Goal: Task Accomplishment & Management: Manage account settings

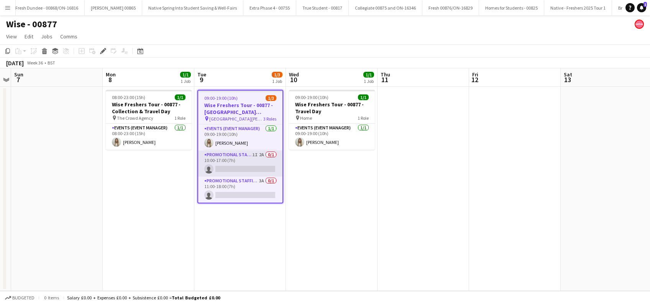
click at [242, 166] on app-card-role "Promotional Staffing (Brand Ambassadors) 1I 2A 0/1 10:00-17:00 (7h) single-neut…" at bounding box center [240, 163] width 84 height 26
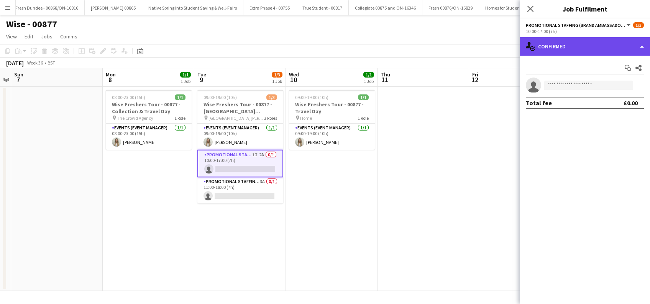
click at [584, 48] on div "single-neutral-actions-check-2 Confirmed" at bounding box center [585, 46] width 130 height 18
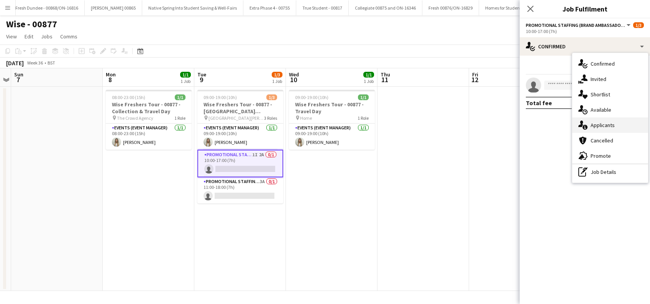
click at [603, 125] on div "single-neutral-actions-information Applicants" at bounding box center [610, 124] width 76 height 15
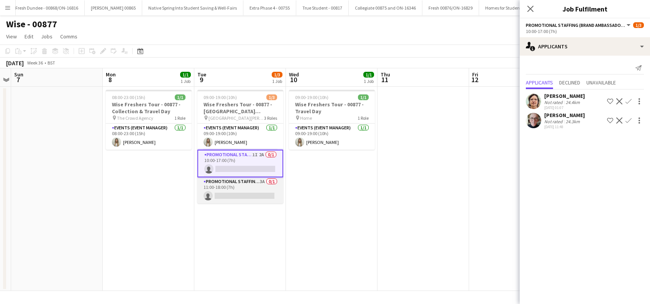
click at [234, 191] on app-card-role "Promotional Staffing (Brand Ambassadors) 3A 0/1 11:00-18:00 (7h) single-neutral…" at bounding box center [240, 190] width 86 height 26
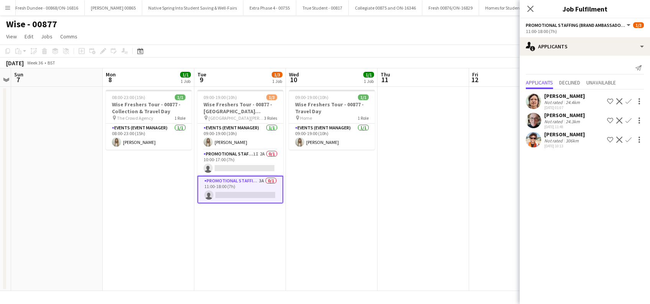
click at [534, 11] on app-icon "Close pop-in" at bounding box center [530, 8] width 9 height 9
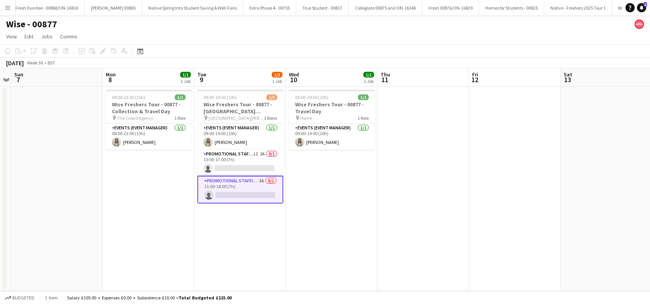
click at [10, 7] on app-icon "Menu" at bounding box center [8, 8] width 6 height 6
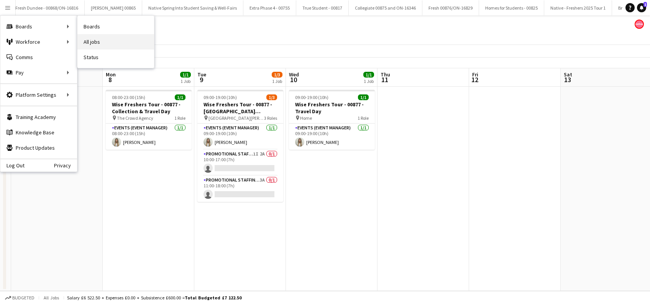
click at [95, 44] on link "All jobs" at bounding box center [115, 41] width 77 height 15
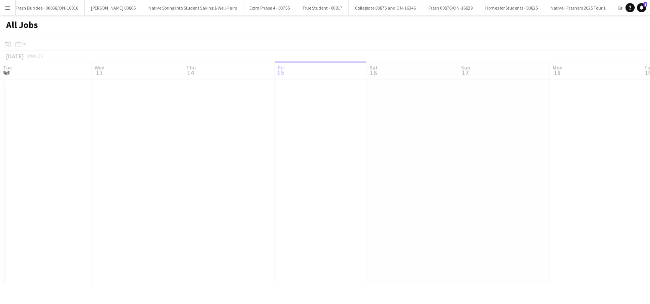
scroll to position [0, 183]
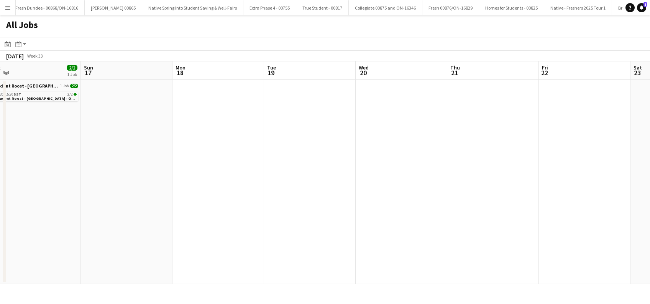
drag, startPoint x: 402, startPoint y: 184, endPoint x: 222, endPoint y: 236, distance: 186.9
click at [208, 239] on app-calendar-viewport "Tue 12 1/1 1 Job Wed 13 3/3 1 Job Thu 14 3/3 1 Job Fri 15 1/1 1 Job Sat 16 2/2 …" at bounding box center [325, 172] width 650 height 222
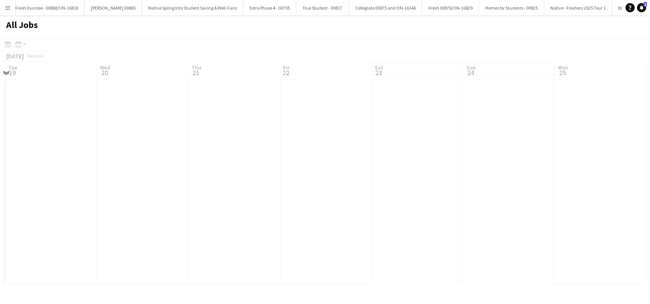
drag, startPoint x: 499, startPoint y: 219, endPoint x: 235, endPoint y: 226, distance: 264.6
click at [37, 253] on app-all-jobs "All Jobs Date picker AUG 2025 AUG 2025 Monday M Tuesday T Wednesday W Thursday …" at bounding box center [325, 149] width 650 height 268
drag, startPoint x: 373, startPoint y: 206, endPoint x: 218, endPoint y: 217, distance: 155.3
click at [124, 232] on app-calendar-viewport "Sat 16 2/2 1 Job Sun 17 Mon 18 Tue 19 Wed 20 Thu 21 Fri 22 Sat 23 Sun 24 Mon 25…" at bounding box center [325, 172] width 650 height 222
click at [258, 218] on app-all-jobs "All Jobs Date picker AUG 2025 AUG 2025 Monday M Tuesday T Wednesday W Thursday …" at bounding box center [325, 149] width 650 height 268
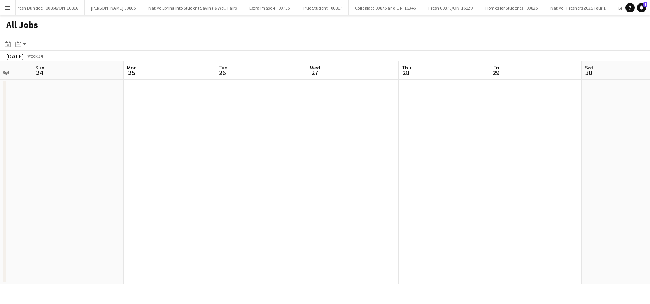
drag, startPoint x: 450, startPoint y: 202, endPoint x: 397, endPoint y: 218, distance: 55.4
click at [359, 219] on app-calendar-viewport "Wed 20 Thu 21 Fri 22 Sat 23 Sun 24 Mon 25 Tue 26 Wed 27 Thu 28 Fri 29 Sat 30 Su…" at bounding box center [325, 172] width 650 height 222
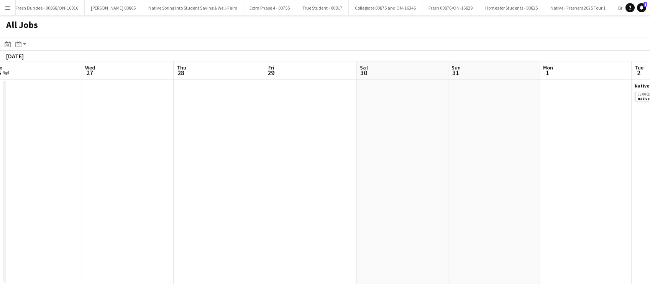
click at [218, 242] on app-all-jobs "All Jobs Date picker AUG 2025 AUG 2025 Monday M Tuesday T Wednesday W Thursday …" at bounding box center [325, 149] width 650 height 268
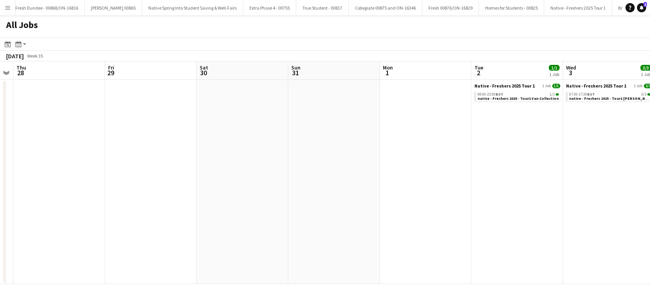
drag, startPoint x: 428, startPoint y: 228, endPoint x: 184, endPoint y: 245, distance: 244.7
click at [184, 245] on app-calendar-viewport "Sun 24 Mon 25 Tue 26 Wed 27 Thu 28 Fri 29 Sat 30 Sun 31 Mon 1 Tue 2 1/1 1 Job W…" at bounding box center [325, 172] width 650 height 222
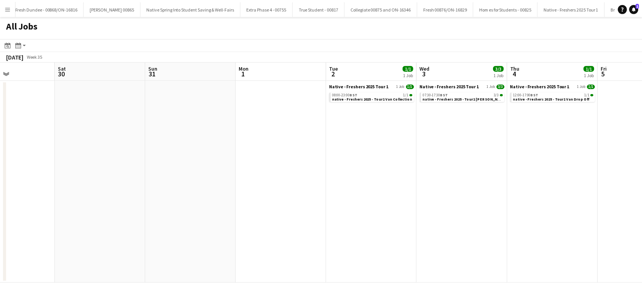
scroll to position [0, 207]
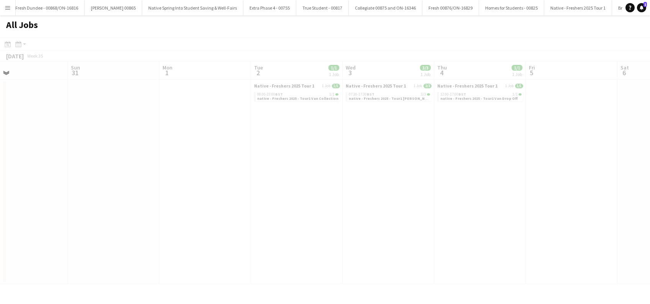
drag, startPoint x: 579, startPoint y: 179, endPoint x: 382, endPoint y: 221, distance: 201.5
click at [382, 221] on app-all-jobs "All Jobs Date picker AUG 2025 AUG 2025 Monday M Tuesday T Wednesday W Thursday …" at bounding box center [325, 149] width 650 height 268
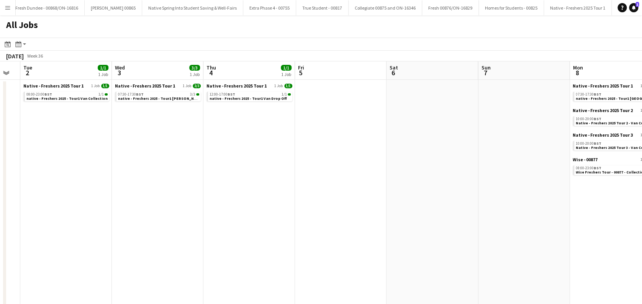
drag, startPoint x: 507, startPoint y: 193, endPoint x: 340, endPoint y: 223, distance: 169.0
click at [276, 223] on app-calendar-viewport "Sat 30 Sun 31 Mon 1 Tue 2 1/1 1 Job Wed 3 3/3 1 Job Thu 4 1/1 1 Job Fri 5 Sat 6…" at bounding box center [321, 280] width 642 height 438
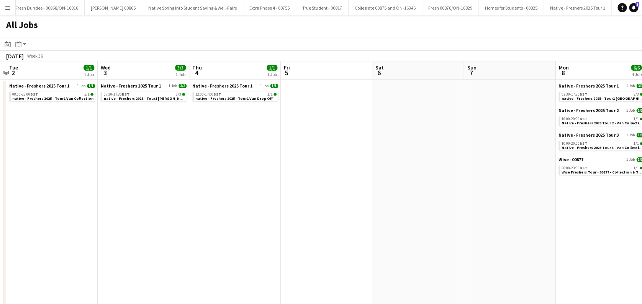
click at [292, 229] on app-all-jobs "All Jobs Date picker AUG 2025 AUG 2025 Monday M Tuesday T Wednesday W Thursday …" at bounding box center [321, 257] width 642 height 484
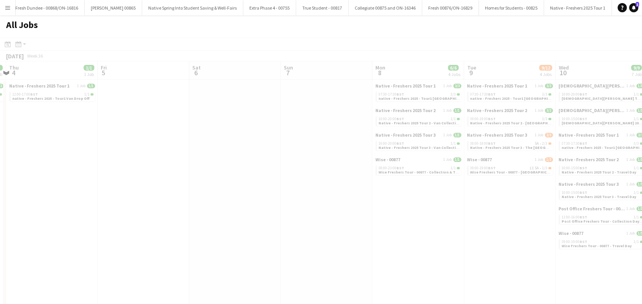
drag, startPoint x: 448, startPoint y: 225, endPoint x: 288, endPoint y: 233, distance: 160.1
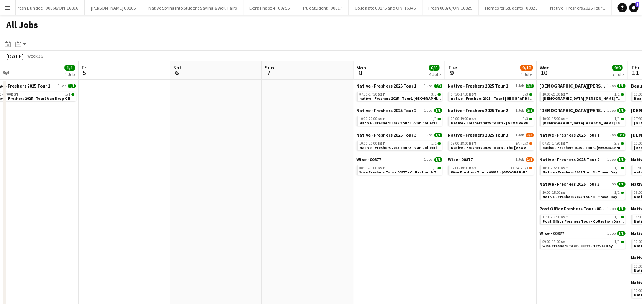
scroll to position [0, 306]
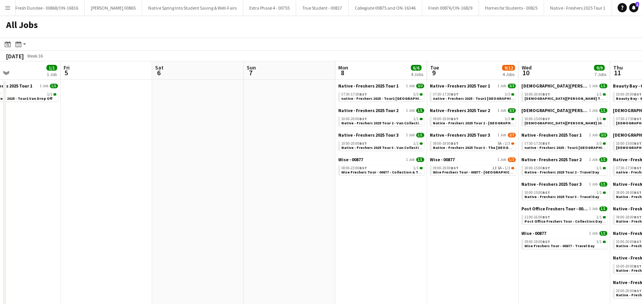
drag, startPoint x: 438, startPoint y: 225, endPoint x: 217, endPoint y: 229, distance: 220.4
click at [217, 229] on app-calendar-viewport "Mon 1 Tue 2 1/1 1 Job Wed 3 3/3 1 Job Thu 4 1/1 1 Job Fri 5 Sat 6 Sun 7 Mon 8 6…" at bounding box center [321, 293] width 642 height 465
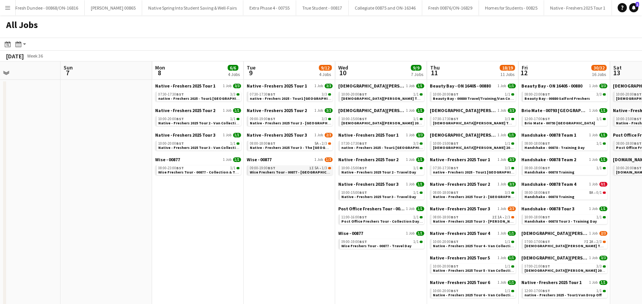
click at [291, 168] on div "09:00-19:00 BST 1I 5A • 1/3" at bounding box center [290, 168] width 81 height 4
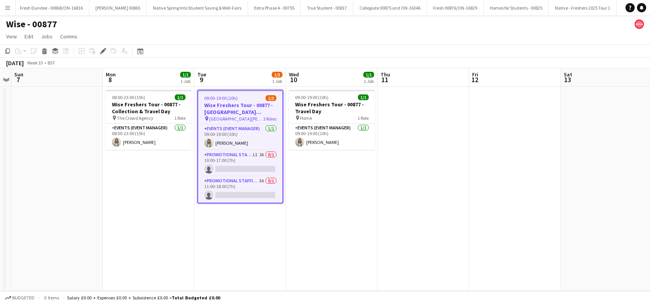
scroll to position [0, 1039]
click at [248, 160] on app-card-role "Promotional Staffing (Brand Ambassadors) 1I 2A 0/1 10:00-17:00 (7h) single-neut…" at bounding box center [240, 163] width 84 height 26
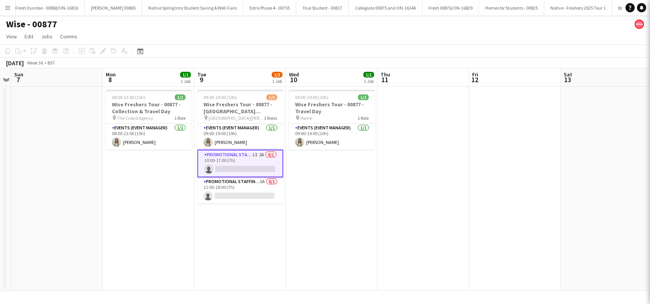
scroll to position [0, 0]
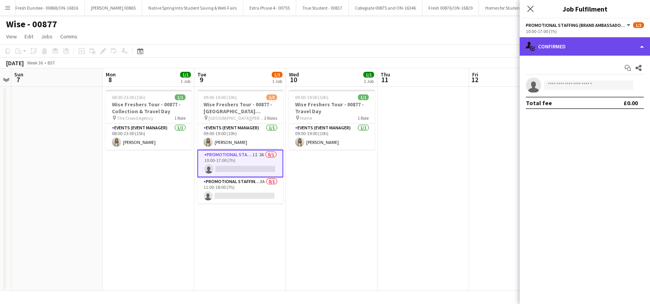
click at [586, 40] on div "single-neutral-actions-check-2 Confirmed" at bounding box center [585, 46] width 130 height 18
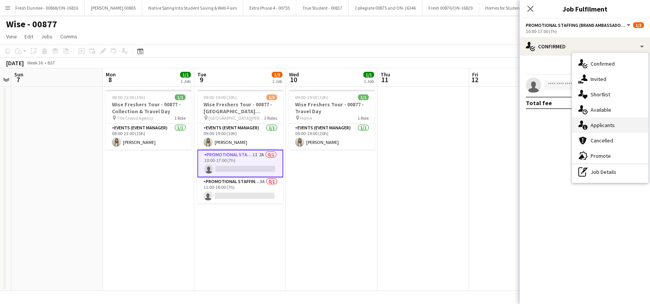
click at [606, 121] on div "single-neutral-actions-information Applicants" at bounding box center [610, 124] width 76 height 15
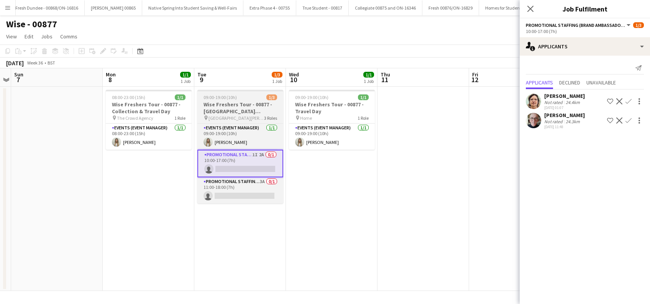
click at [223, 105] on h3 "Wise Freshers Tour - 00877 - [GEOGRAPHIC_DATA][PERSON_NAME]" at bounding box center [240, 108] width 86 height 14
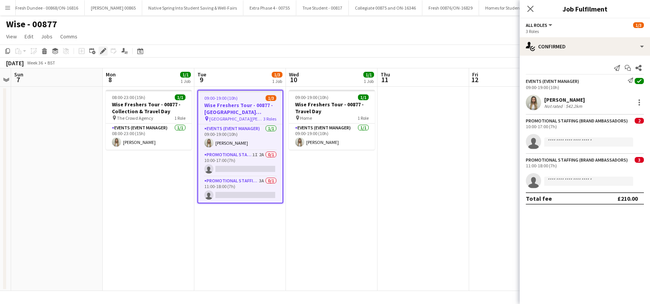
click at [101, 49] on icon "Edit" at bounding box center [103, 51] width 6 height 6
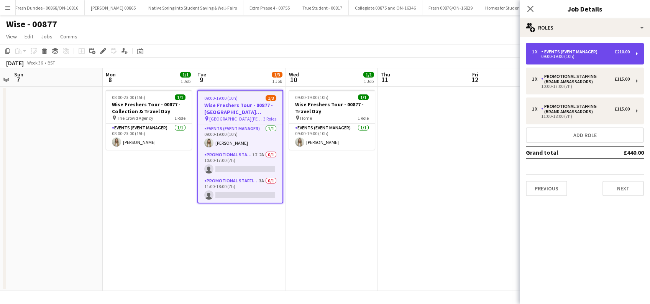
click at [580, 54] on div "Events (Event Manager)" at bounding box center [570, 51] width 59 height 5
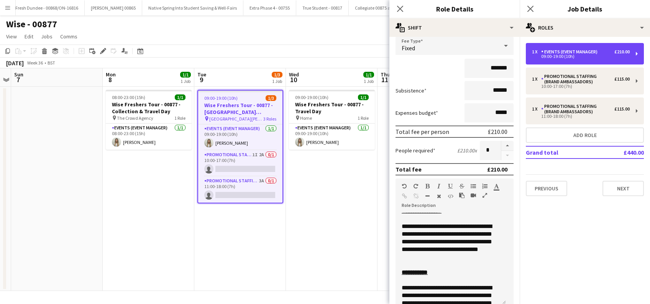
scroll to position [204, 0]
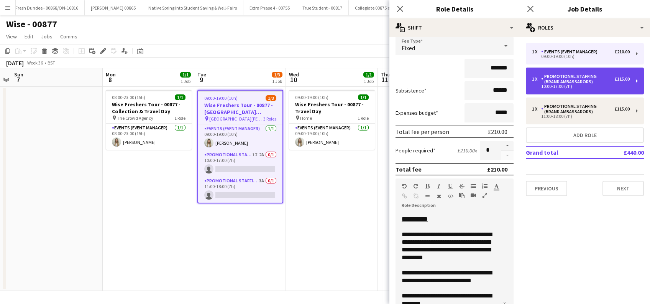
click at [558, 82] on div "Promotional Staffing (Brand Ambassadors)" at bounding box center [577, 79] width 73 height 11
type input "**********"
type input "*****"
type input "******"
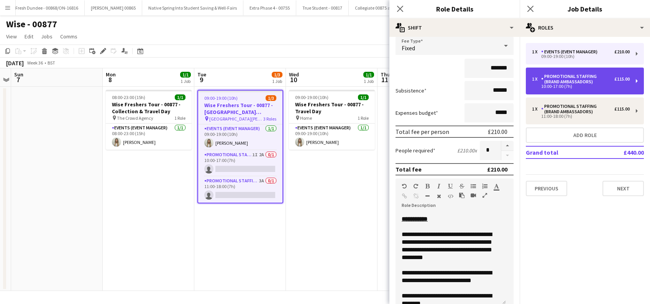
type input "******"
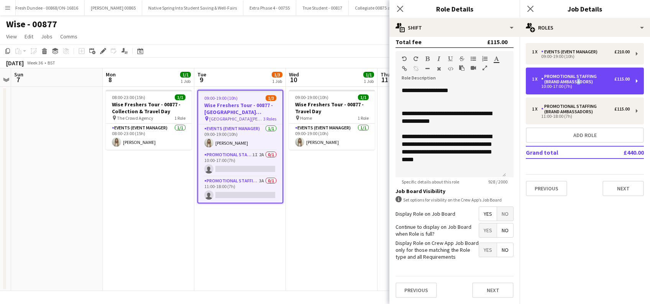
scroll to position [222, 0]
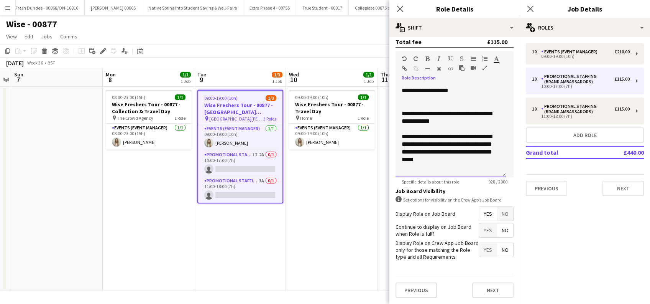
click at [421, 152] on div "**********" at bounding box center [447, 148] width 90 height 31
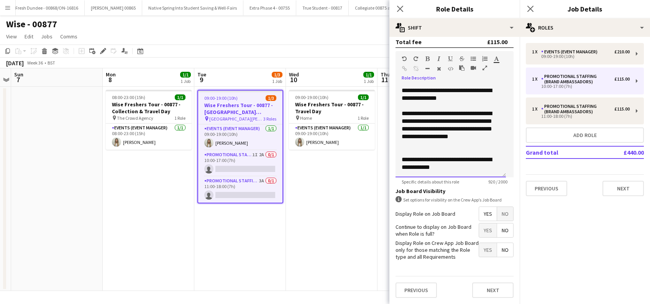
scroll to position [251, 0]
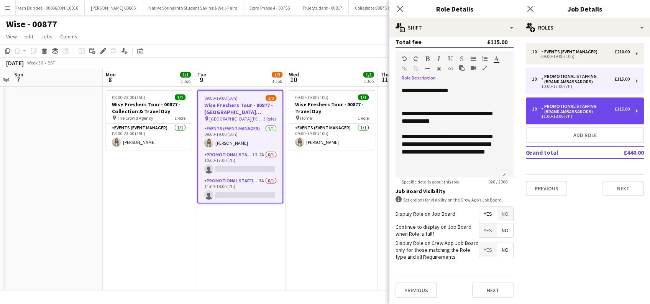
click at [583, 110] on div "Promotional Staffing (Brand Ambassadors)" at bounding box center [577, 108] width 73 height 11
type input "*****"
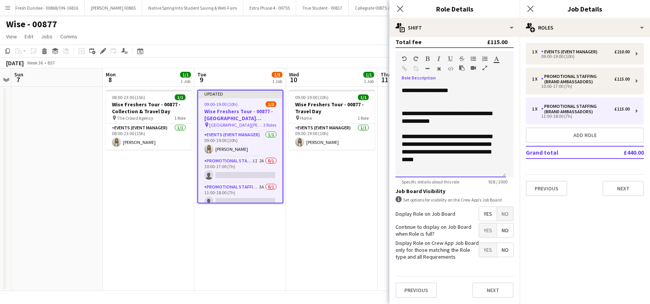
click at [422, 155] on div "**********" at bounding box center [447, 148] width 90 height 31
click at [405, 152] on div "**********" at bounding box center [447, 148] width 90 height 31
click at [491, 285] on button "Next" at bounding box center [492, 289] width 41 height 15
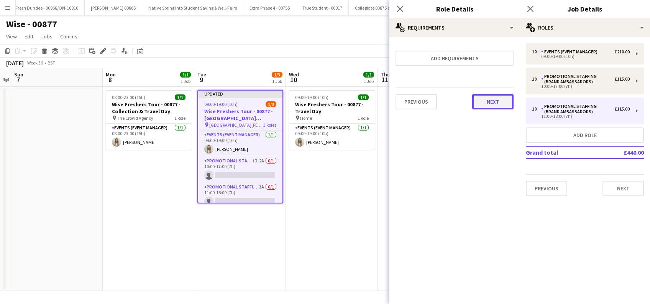
click at [493, 102] on button "Next" at bounding box center [492, 101] width 41 height 15
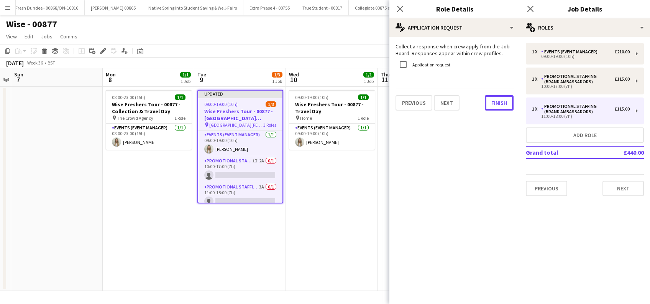
click at [493, 102] on button "Finish" at bounding box center [499, 102] width 29 height 15
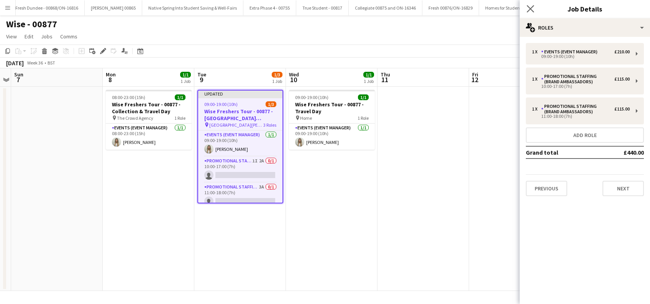
click at [528, 3] on div "Close pop-in" at bounding box center [530, 9] width 21 height 18
click at [530, 12] on icon "Close pop-in" at bounding box center [530, 8] width 7 height 7
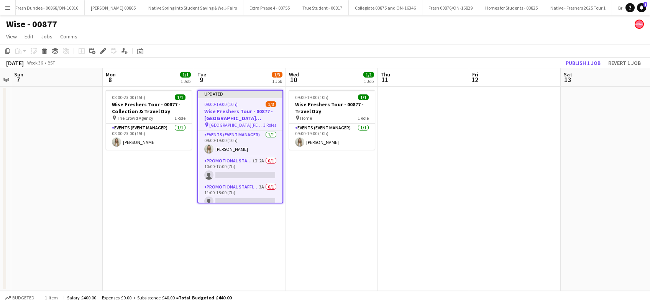
click at [344, 216] on app-date-cell "09:00-19:00 (10h) 1/1 Wise Freshers Tour - 00877 - Travel Day pin Home 1 Role E…" at bounding box center [332, 189] width 92 height 204
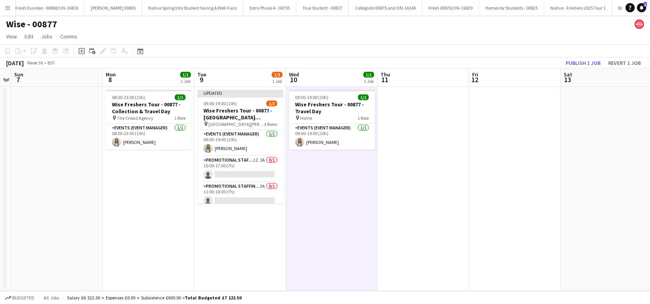
click at [372, 204] on app-date-cell "09:00-19:00 (10h) 1/1 Wise Freshers Tour - 00877 - Travel Day pin Home 1 Role E…" at bounding box center [332, 189] width 92 height 204
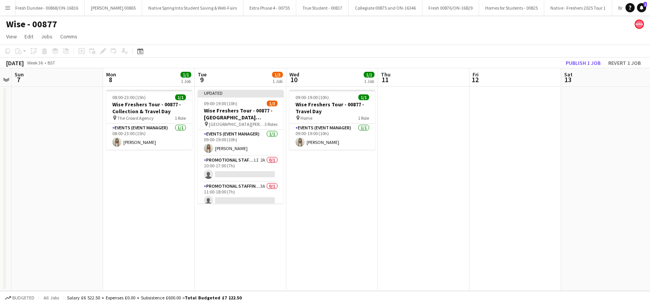
click at [408, 202] on app-date-cell at bounding box center [424, 189] width 92 height 204
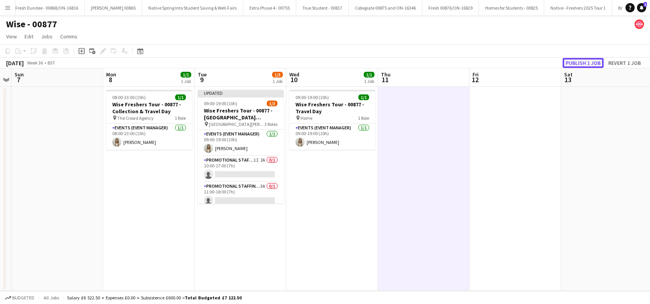
click at [581, 62] on button "Publish 1 job" at bounding box center [583, 63] width 41 height 10
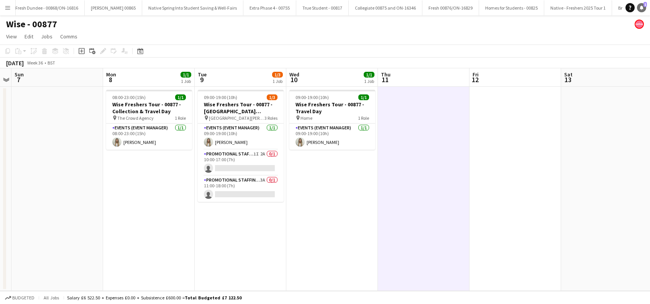
click at [644, 6] on span "1" at bounding box center [645, 4] width 3 height 5
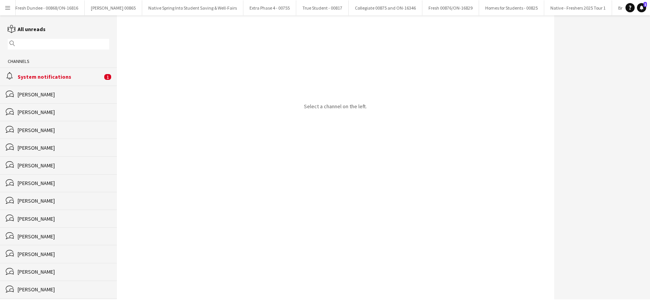
click at [49, 74] on div "System notifications" at bounding box center [60, 76] width 85 height 7
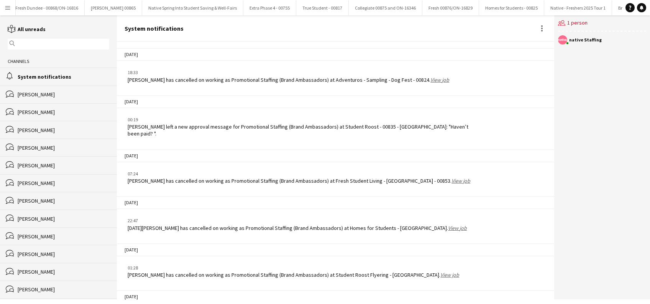
scroll to position [1030, 0]
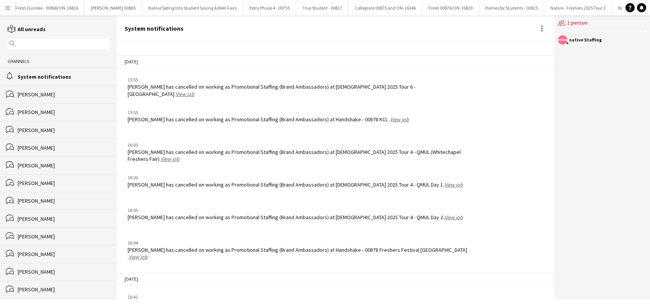
click at [5, 5] on app-icon "Menu" at bounding box center [8, 8] width 6 height 6
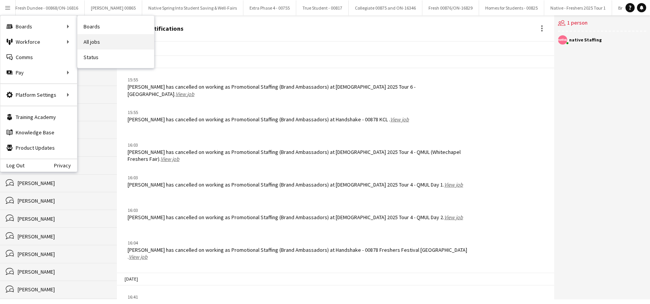
click at [95, 40] on link "All jobs" at bounding box center [115, 41] width 77 height 15
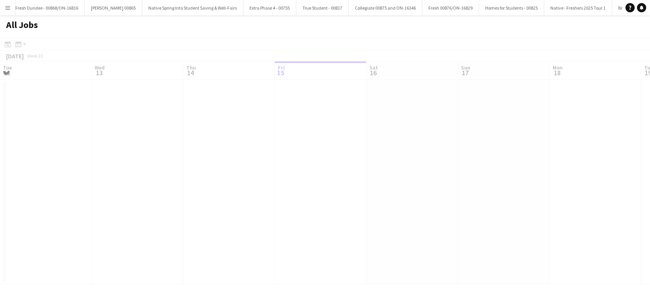
scroll to position [0, 183]
